Goal: Task Accomplishment & Management: Manage account settings

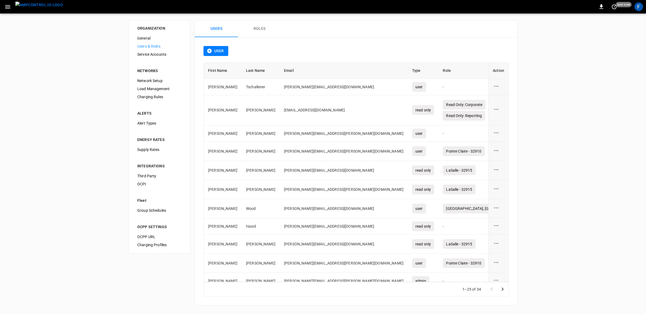
click at [32, 5] on img "menu" at bounding box center [39, 5] width 48 height 7
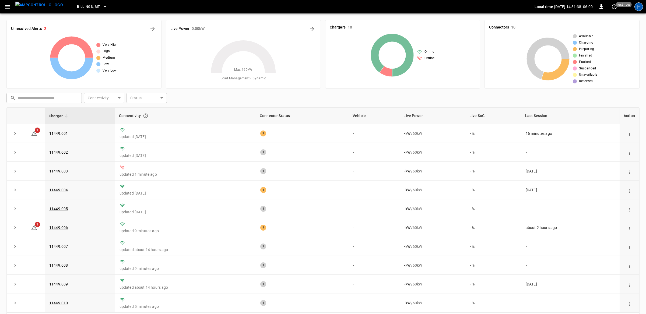
click at [638, 7] on div "F" at bounding box center [638, 6] width 9 height 9
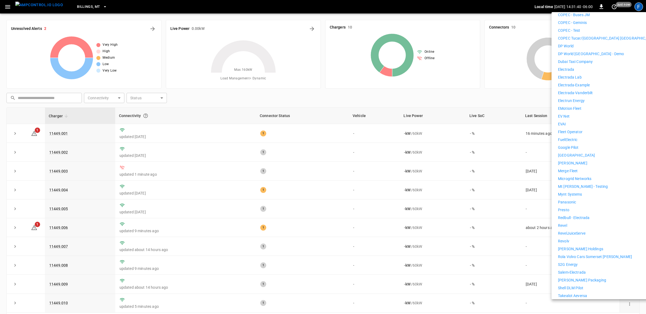
scroll to position [218, 0]
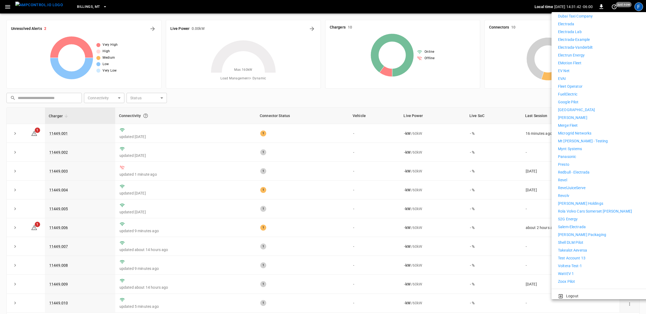
click at [589, 255] on li "Test Account 13" at bounding box center [607, 258] width 99 height 6
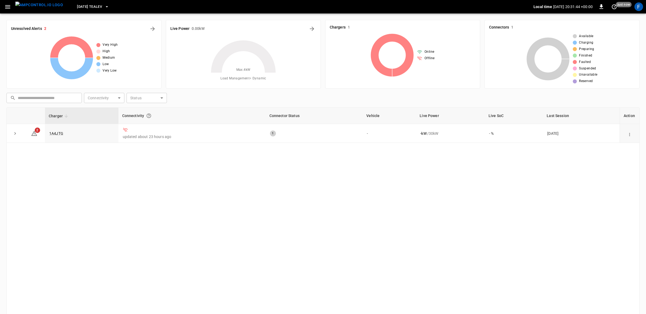
click at [10, 8] on icon "button" at bounding box center [7, 6] width 7 height 7
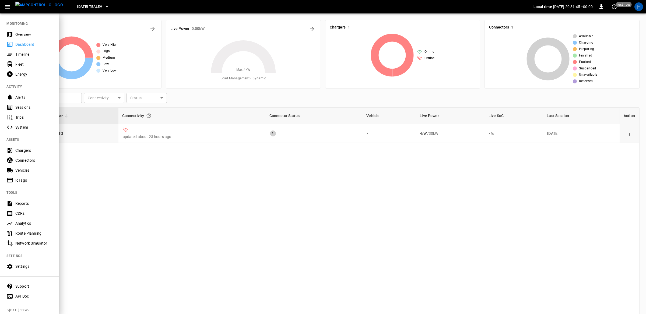
click at [28, 265] on div "Settings" at bounding box center [33, 266] width 37 height 5
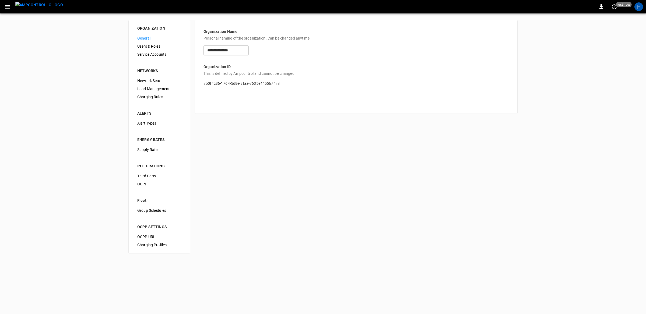
click at [160, 44] on span "Users & Roles" at bounding box center [159, 47] width 44 height 6
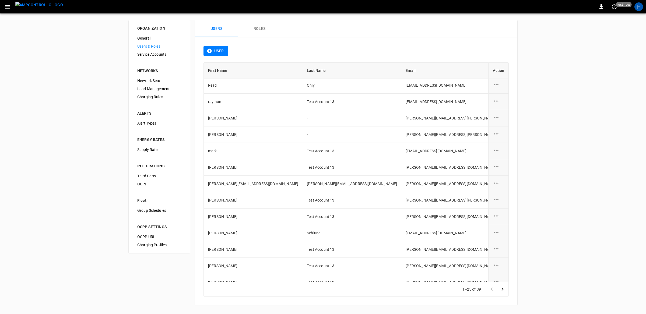
scroll to position [214, 0]
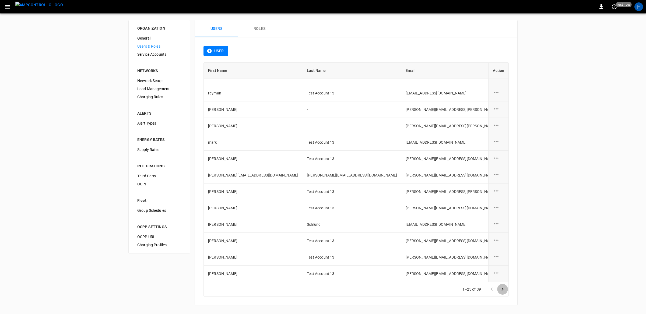
click at [503, 291] on icon "Go to next page" at bounding box center [502, 289] width 6 height 6
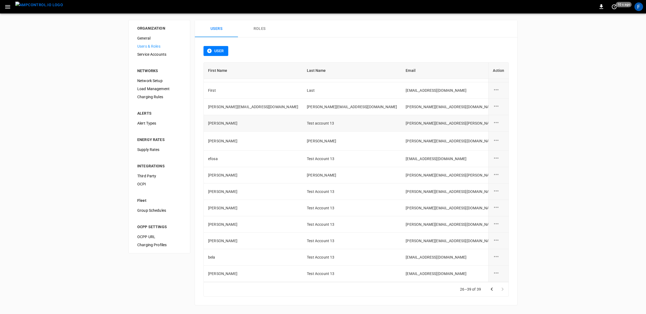
click at [497, 122] on icon "user action options" at bounding box center [496, 122] width 5 height 1
click at [502, 132] on li "Delete" at bounding box center [502, 133] width 19 height 9
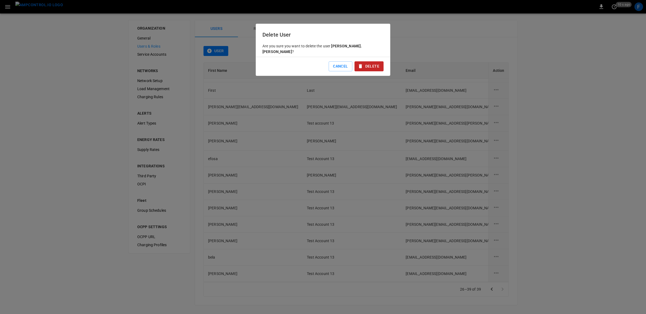
click at [369, 64] on button "Delete" at bounding box center [368, 66] width 29 height 10
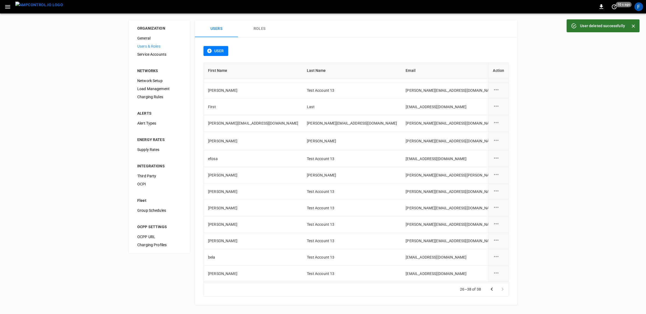
scroll to position [27, 0]
click at [219, 51] on button "User" at bounding box center [215, 51] width 25 height 10
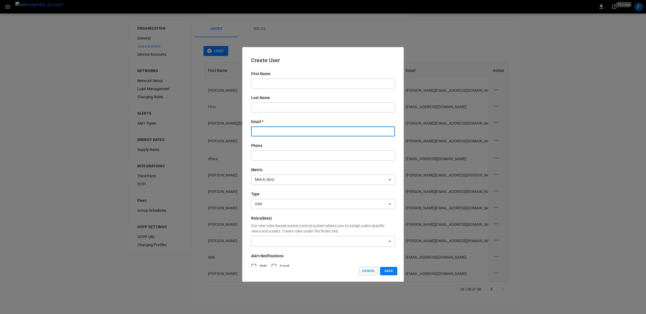
click at [260, 134] on input "text" at bounding box center [323, 131] width 144 height 10
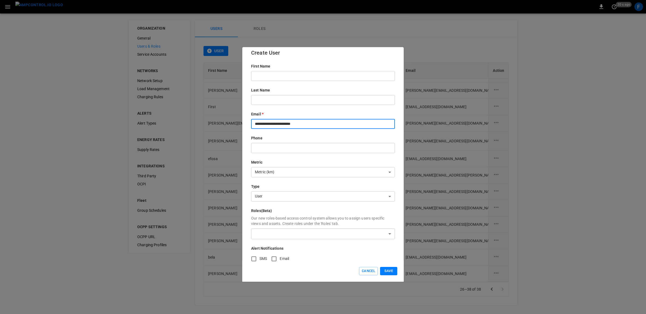
type input "**********"
click at [272, 194] on body "0 20 s ago F ORGANIZATION General Users & Roles Service Accounts NETWORKS Netwo…" at bounding box center [323, 156] width 646 height 312
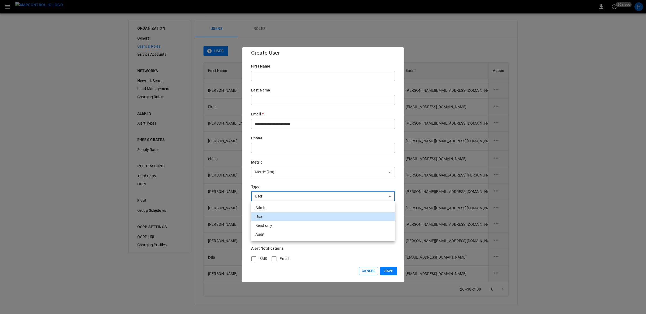
click at [269, 209] on li "Admin" at bounding box center [323, 207] width 144 height 9
type input "*****"
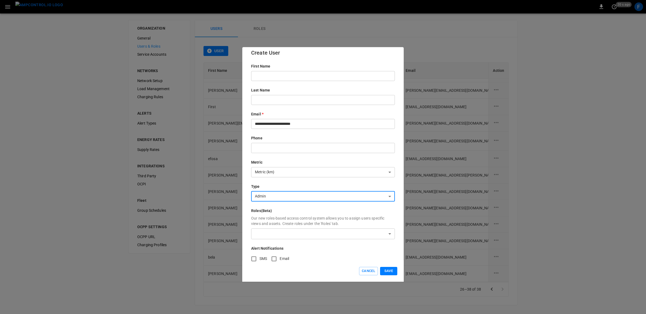
scroll to position [14, 0]
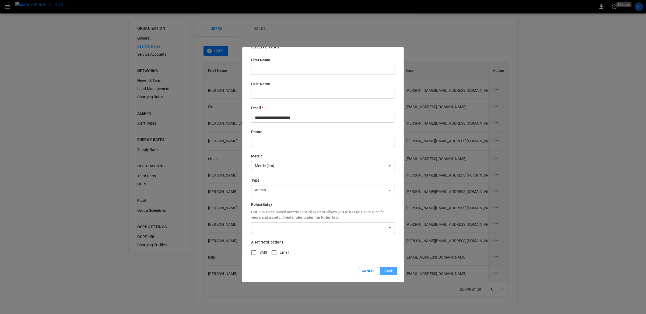
click at [386, 268] on button "Save" at bounding box center [388, 271] width 17 height 8
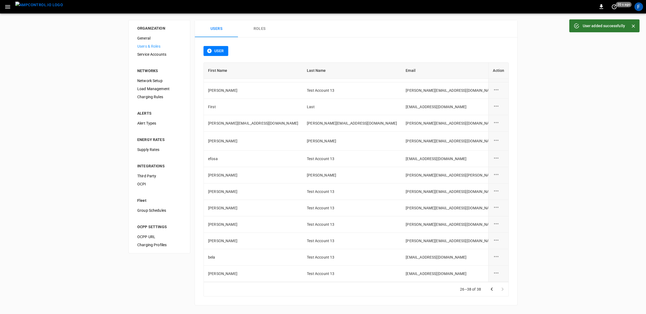
click at [555, 269] on td "-" at bounding box center [602, 273] width 95 height 16
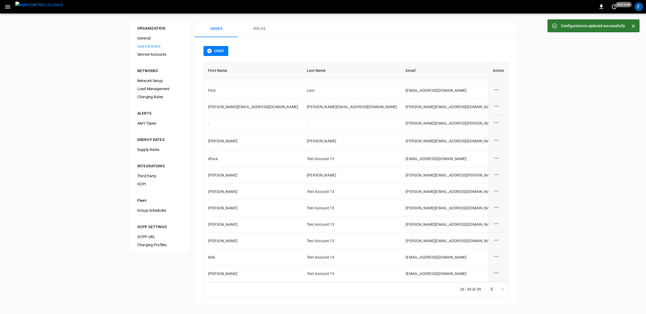
click at [634, 5] on div "F" at bounding box center [638, 7] width 10 height 10
click at [639, 8] on div "F" at bounding box center [638, 6] width 9 height 9
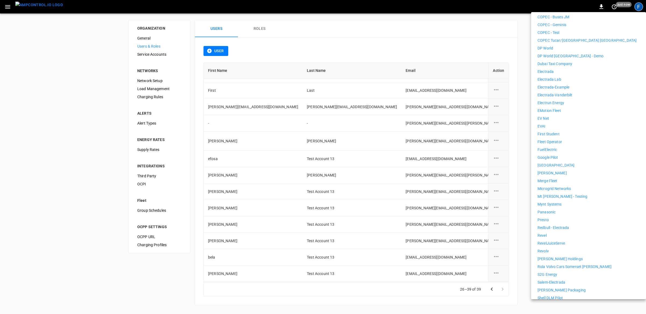
scroll to position [199, 0]
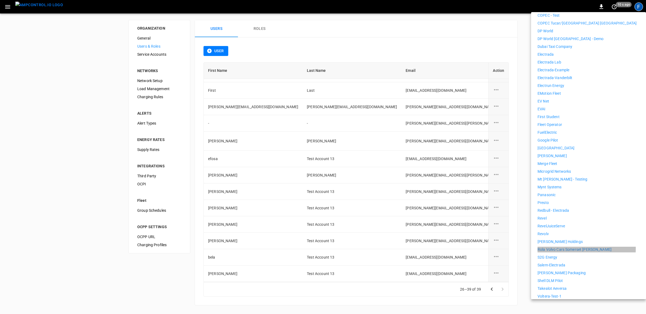
click at [562, 247] on p "Rola Volvo Cars Somerset [PERSON_NAME]" at bounding box center [574, 250] width 74 height 6
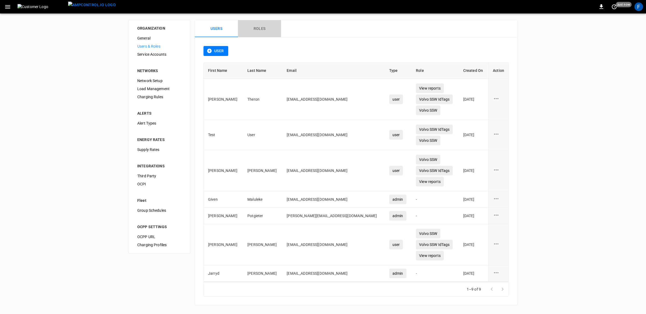
click at [255, 25] on button "Roles" at bounding box center [259, 28] width 43 height 17
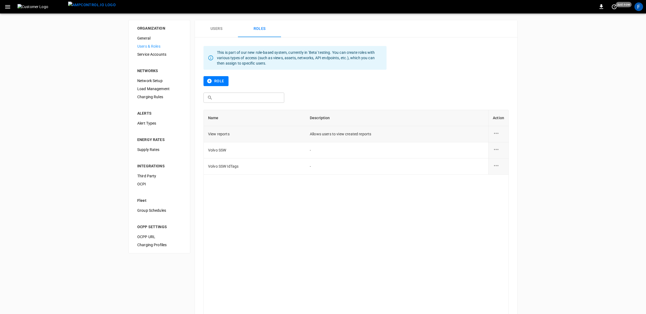
click at [496, 134] on icon "role action options" at bounding box center [496, 133] width 7 height 7
click at [502, 139] on li "Edit" at bounding box center [502, 136] width 19 height 9
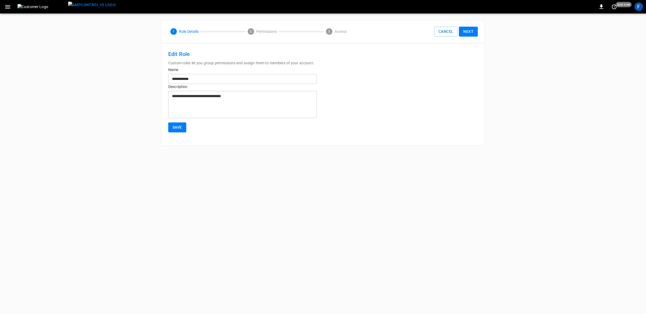
click at [471, 33] on button "Next" at bounding box center [468, 32] width 19 height 10
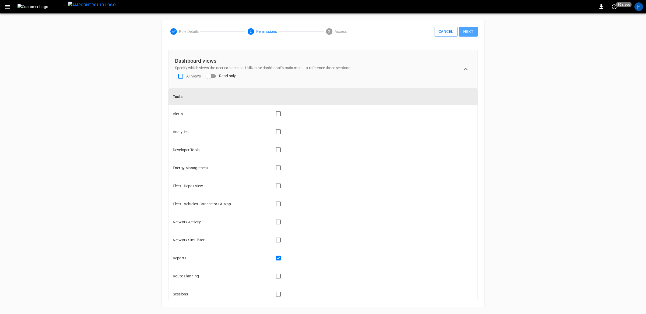
click at [473, 31] on button "Next" at bounding box center [468, 32] width 19 height 10
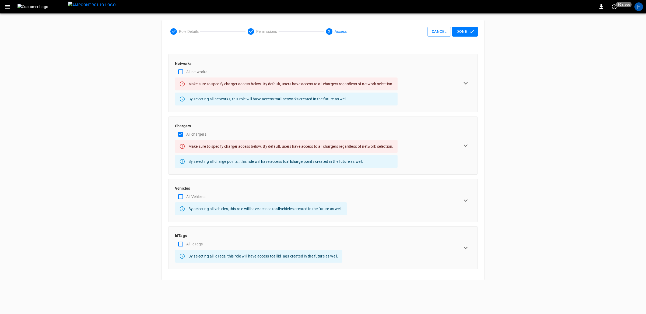
click at [462, 129] on div "Chargers All chargers Make sure to specify charger access below. By default, us…" at bounding box center [323, 145] width 296 height 45
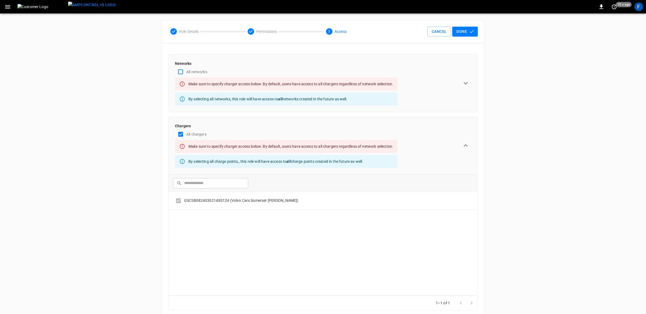
click at [461, 137] on div "Chargers All chargers Make sure to specify charger access below. By default, us…" at bounding box center [323, 145] width 296 height 45
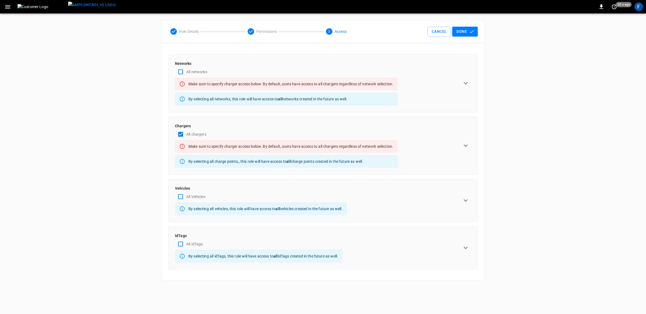
click at [390, 69] on div "All networks" at bounding box center [286, 71] width 222 height 11
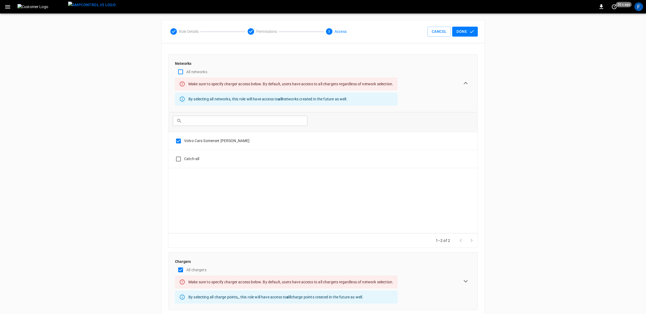
click at [390, 70] on div "All networks" at bounding box center [286, 71] width 222 height 11
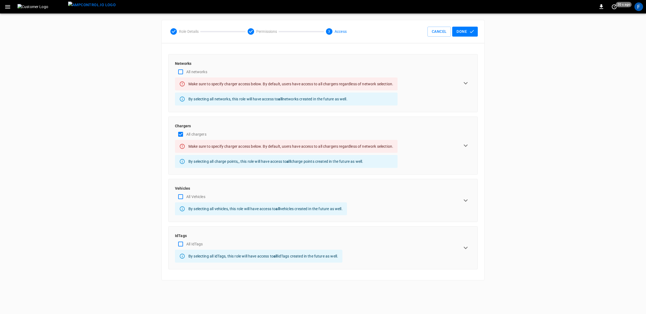
click at [384, 202] on div "Vehicles All Vehicles By selecting all vehicles, this role will have access to …" at bounding box center [323, 201] width 296 height 30
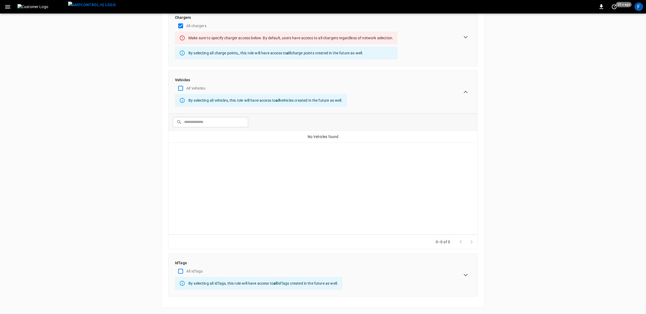
click at [389, 84] on div "Vehicles All Vehicles By selecting all vehicles, this role will have access to …" at bounding box center [323, 92] width 296 height 30
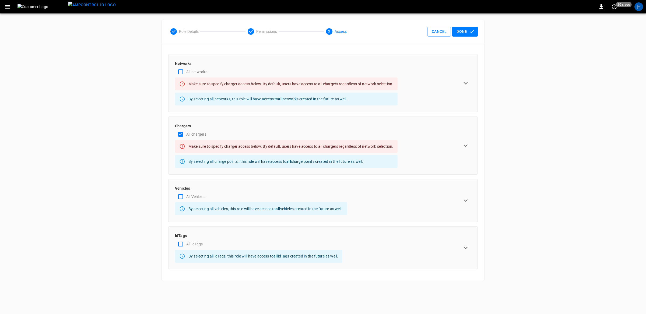
click at [366, 247] on div "IdTags All IdTags By selecting all idTags, this role will have access to all id…" at bounding box center [323, 248] width 296 height 30
click at [462, 32] on button "Done" at bounding box center [465, 32] width 26 height 10
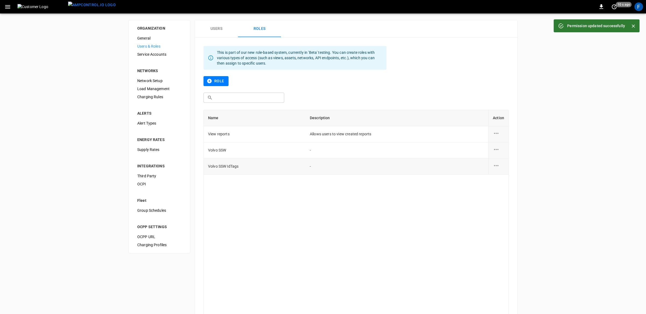
click at [497, 165] on icon "role action options" at bounding box center [496, 165] width 5 height 1
click at [497, 170] on li "Edit" at bounding box center [502, 168] width 19 height 9
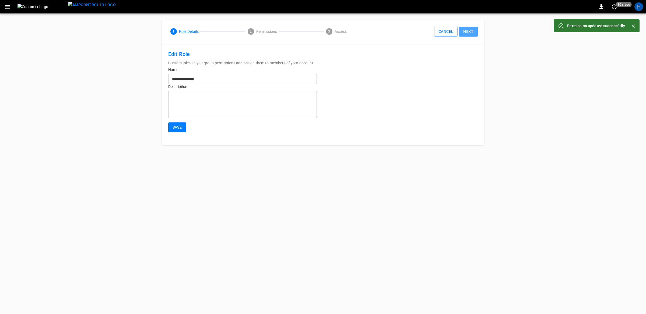
click at [470, 36] on button "Next" at bounding box center [468, 32] width 19 height 10
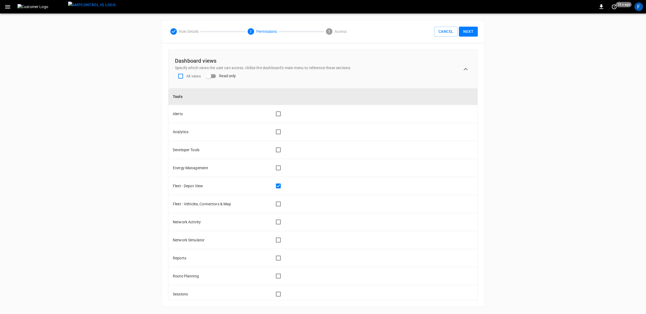
click at [464, 37] on div "Role Details 2 Permissions 3 Access Cancel Next" at bounding box center [323, 31] width 322 height 23
click at [467, 33] on button "Next" at bounding box center [468, 32] width 19 height 10
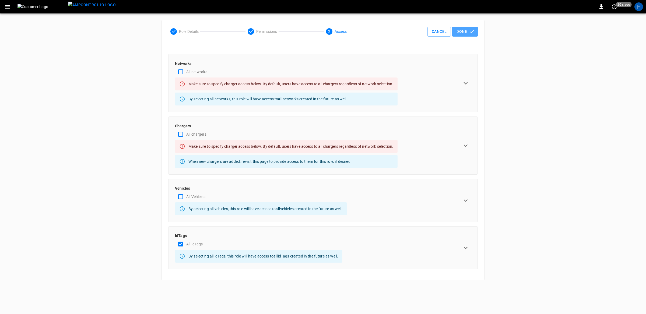
click at [467, 33] on button "Done" at bounding box center [465, 32] width 26 height 10
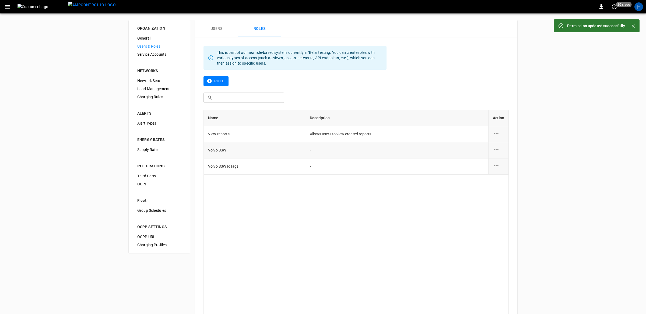
click at [496, 147] on icon "role action options" at bounding box center [496, 149] width 7 height 7
click at [498, 154] on li "Edit" at bounding box center [502, 152] width 19 height 9
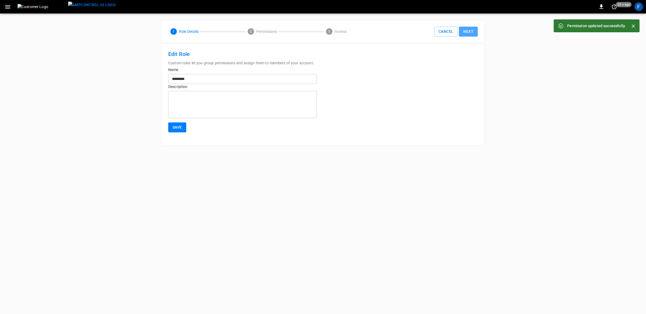
click at [464, 31] on button "Next" at bounding box center [468, 32] width 19 height 10
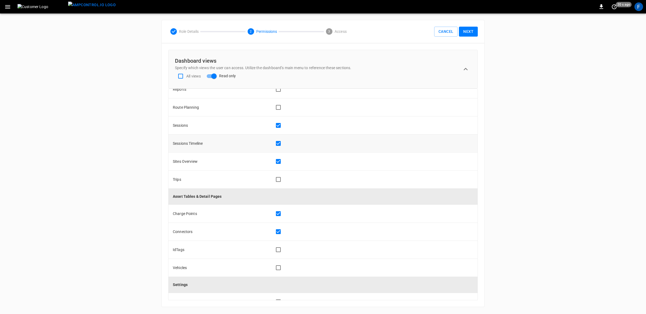
scroll to position [125, 0]
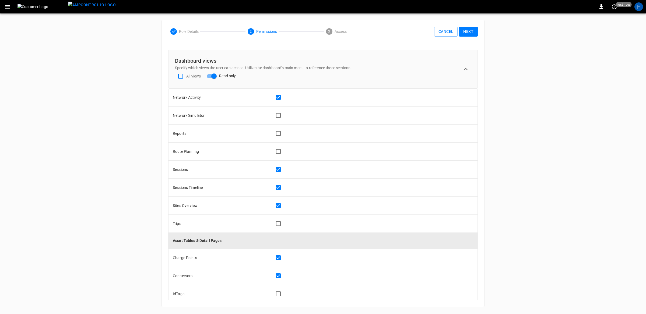
click at [473, 33] on button "Next" at bounding box center [468, 32] width 19 height 10
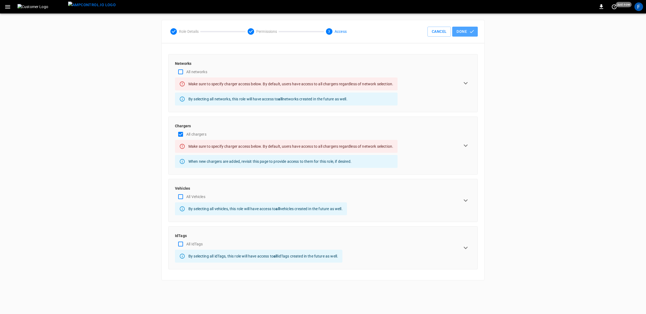
click at [473, 33] on icon "button" at bounding box center [471, 31] width 5 height 5
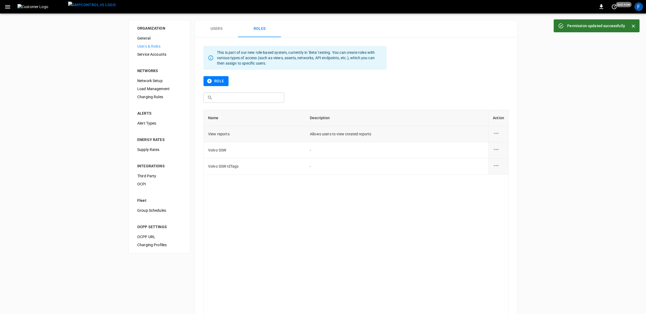
click at [497, 131] on icon "role action options" at bounding box center [496, 133] width 7 height 7
click at [497, 139] on li "Edit" at bounding box center [502, 136] width 19 height 9
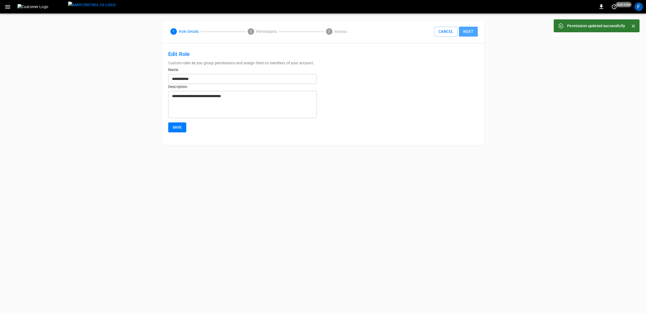
click at [468, 27] on button "Next" at bounding box center [468, 32] width 19 height 10
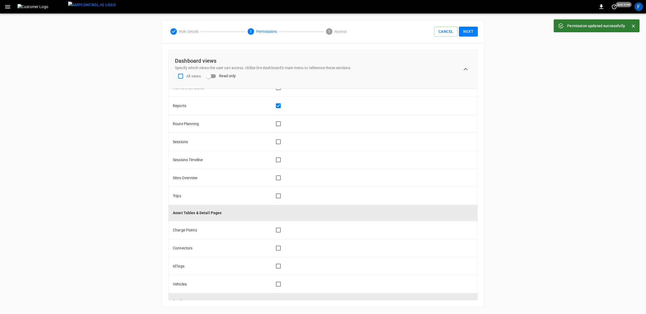
scroll to position [199, 0]
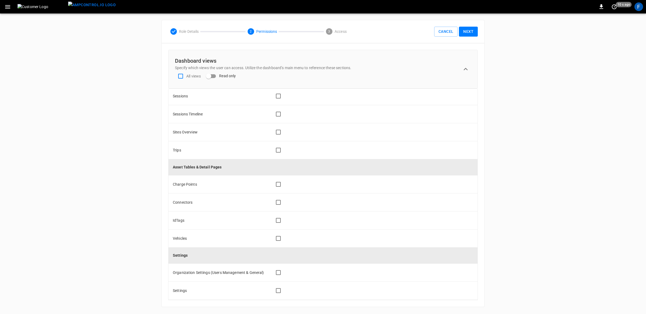
click at [472, 30] on button "Next" at bounding box center [468, 32] width 19 height 10
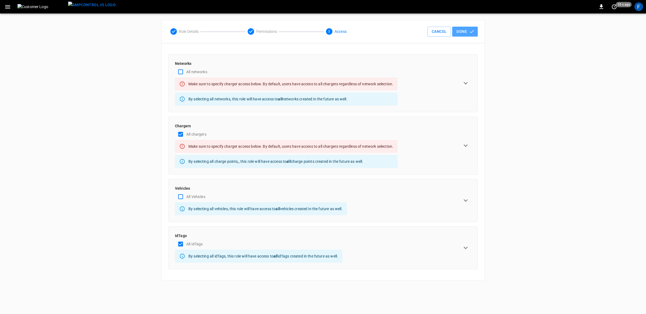
click at [472, 30] on icon "button" at bounding box center [471, 31] width 5 height 5
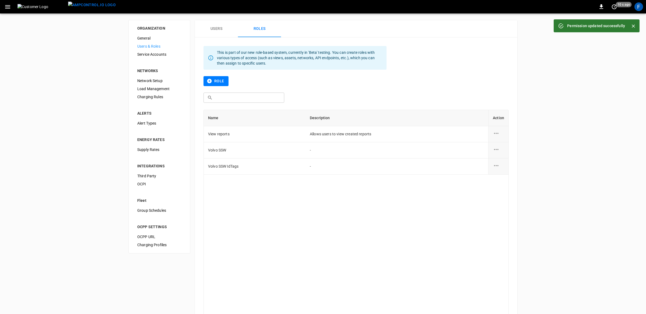
click at [218, 29] on button "Users" at bounding box center [216, 28] width 43 height 17
